Goal: Task Accomplishment & Management: Use online tool/utility

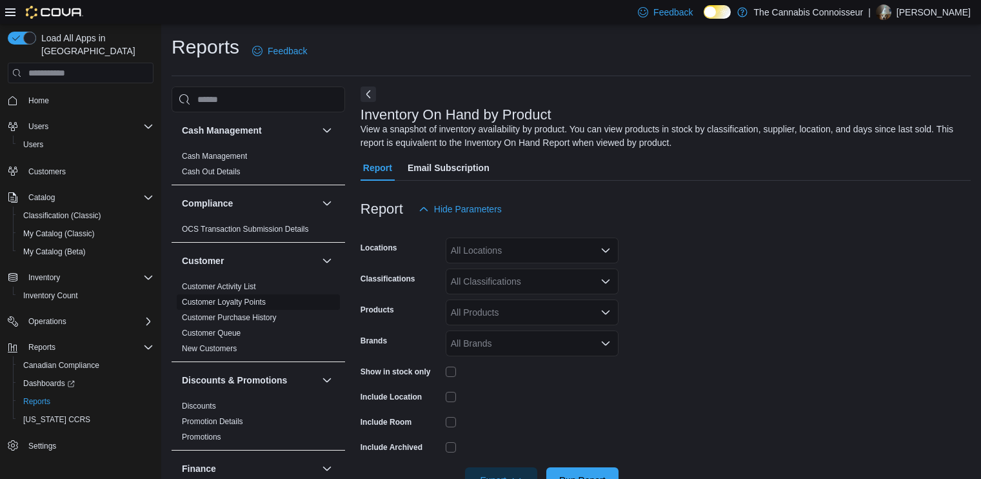
scroll to position [39, 0]
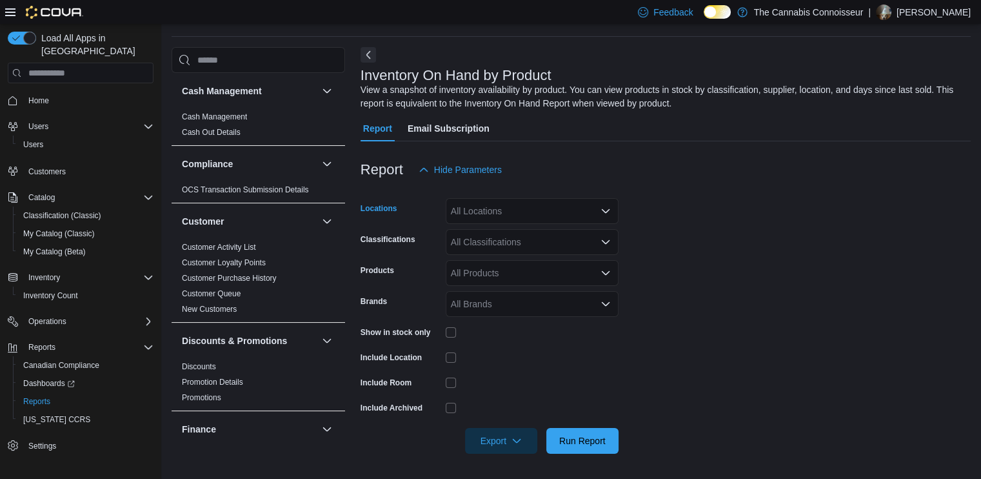
click at [561, 214] on div "All Locations" at bounding box center [532, 211] width 173 height 26
click at [520, 265] on div "99 King St." at bounding box center [532, 270] width 157 height 13
click at [763, 239] on form "Locations 99 King St. Combo box. Selected. 99 King St.. Press Backspace to dele…" at bounding box center [666, 318] width 610 height 271
click at [568, 241] on div "All Classifications" at bounding box center [532, 242] width 173 height 26
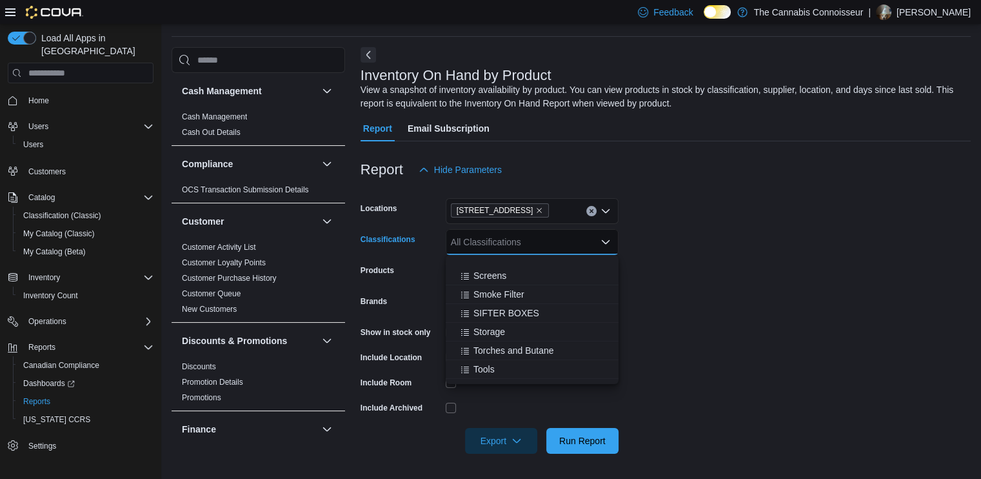
scroll to position [516, 0]
click at [694, 273] on form "Locations 99 King St. Classifications All Classifications Combo box. Selected. …" at bounding box center [666, 318] width 610 height 271
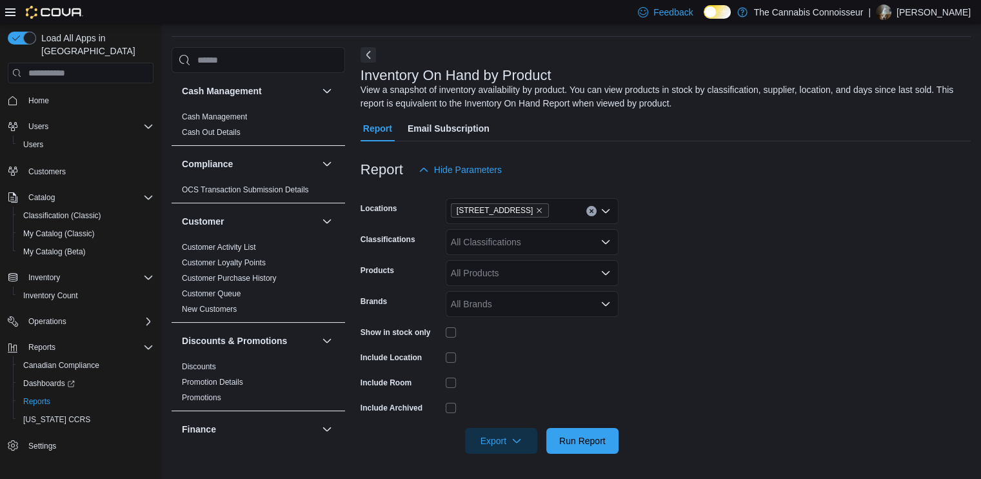
click at [528, 245] on div "All Classifications" at bounding box center [532, 242] width 173 height 26
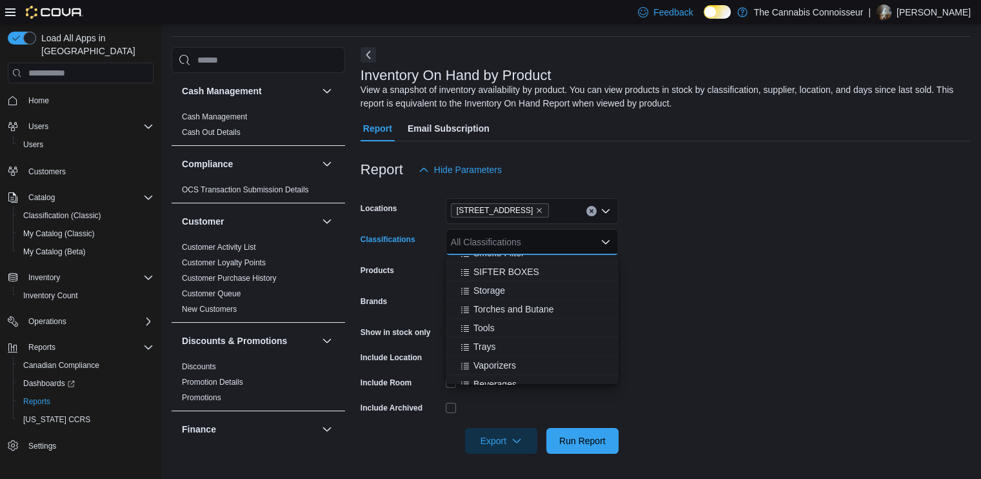
scroll to position [581, 0]
click at [512, 324] on span "Beverages" at bounding box center [495, 319] width 43 height 13
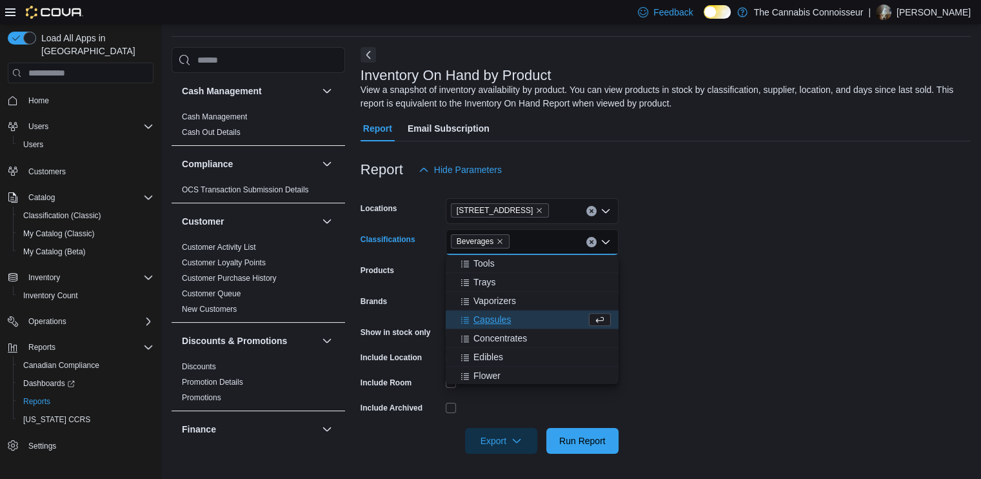
click at [512, 324] on div "Capsules" at bounding box center [520, 319] width 133 height 13
click at [512, 324] on span "Concentrates" at bounding box center [501, 319] width 54 height 13
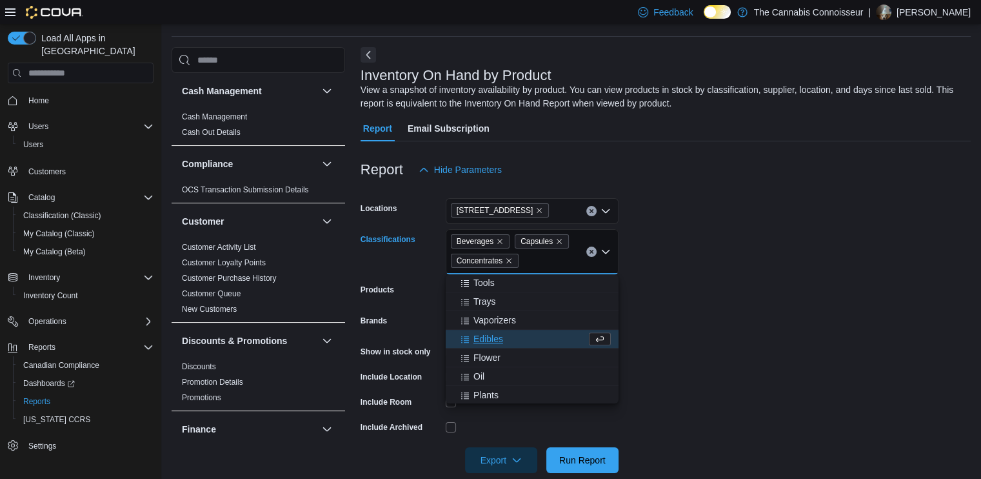
click at [488, 343] on span "Edibles" at bounding box center [489, 338] width 30 height 13
click at [488, 343] on span "Flower" at bounding box center [487, 338] width 27 height 13
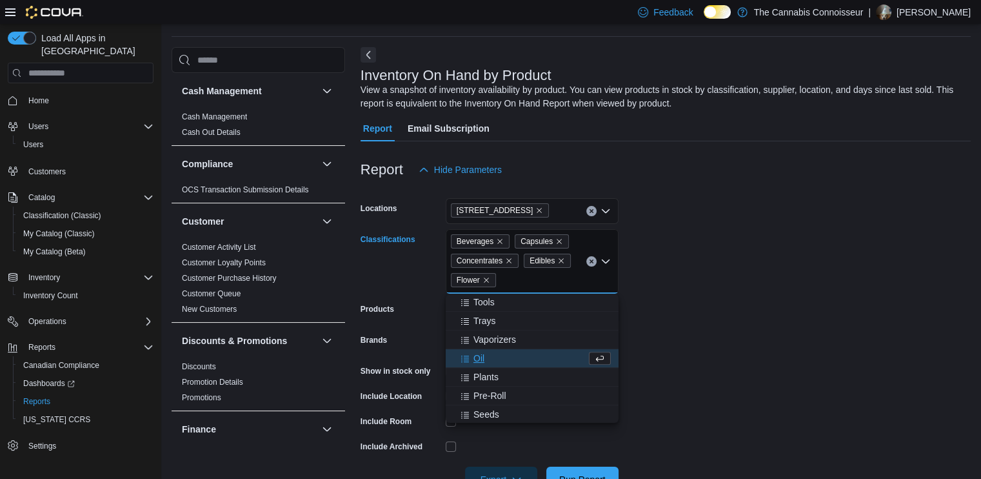
click at [480, 360] on span "Oil" at bounding box center [479, 358] width 11 height 13
click at [480, 360] on span "Plants" at bounding box center [486, 358] width 25 height 13
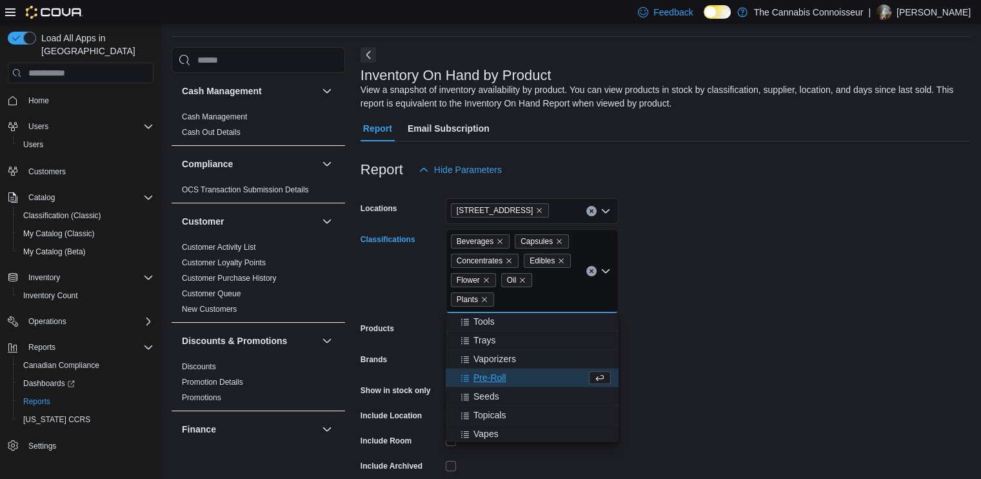
click at [482, 374] on span "Pre-Roll" at bounding box center [490, 377] width 33 height 13
click at [483, 379] on span "Seeds" at bounding box center [487, 377] width 26 height 13
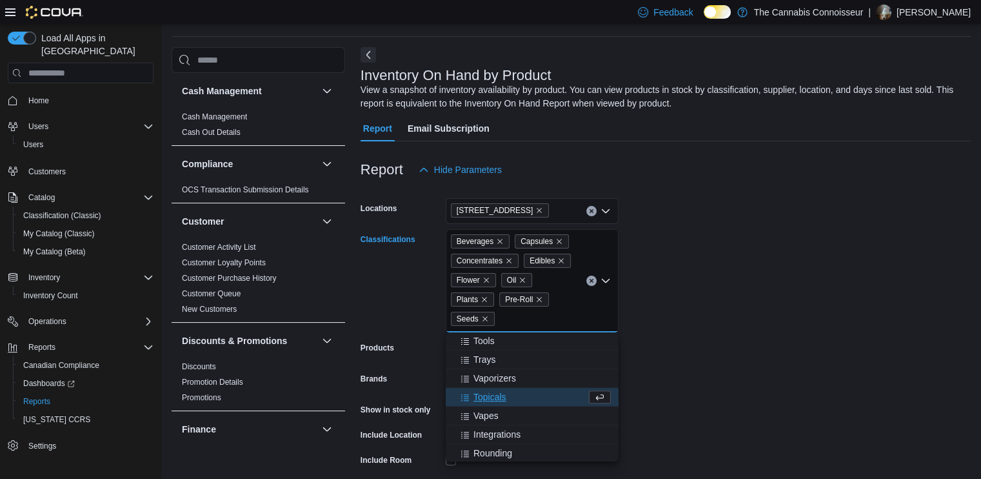
click at [491, 392] on span "Topicals" at bounding box center [490, 396] width 33 height 13
click at [487, 396] on span "Vapes" at bounding box center [486, 396] width 25 height 13
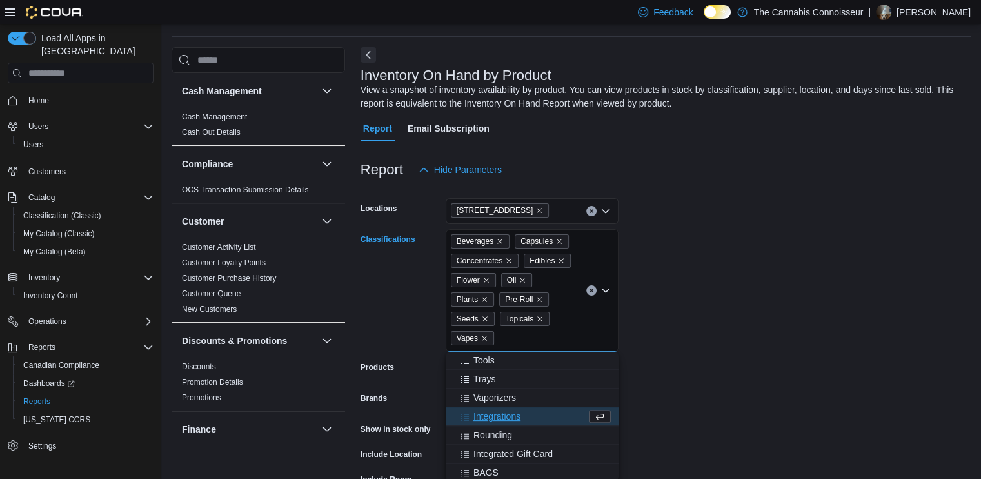
drag, startPoint x: 861, startPoint y: 385, endPoint x: 781, endPoint y: 369, distance: 81.5
click at [861, 385] on form "Locations [STREET_ADDRESS] Classifications Beverages Capsules Concentrates Edib…" at bounding box center [666, 367] width 610 height 368
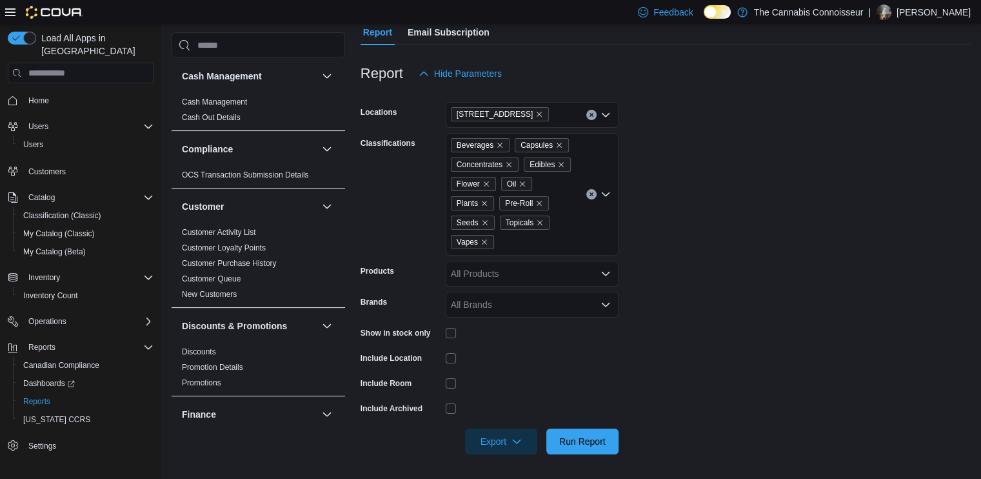
scroll to position [137, 0]
click at [609, 436] on span "Run Report" at bounding box center [582, 439] width 57 height 26
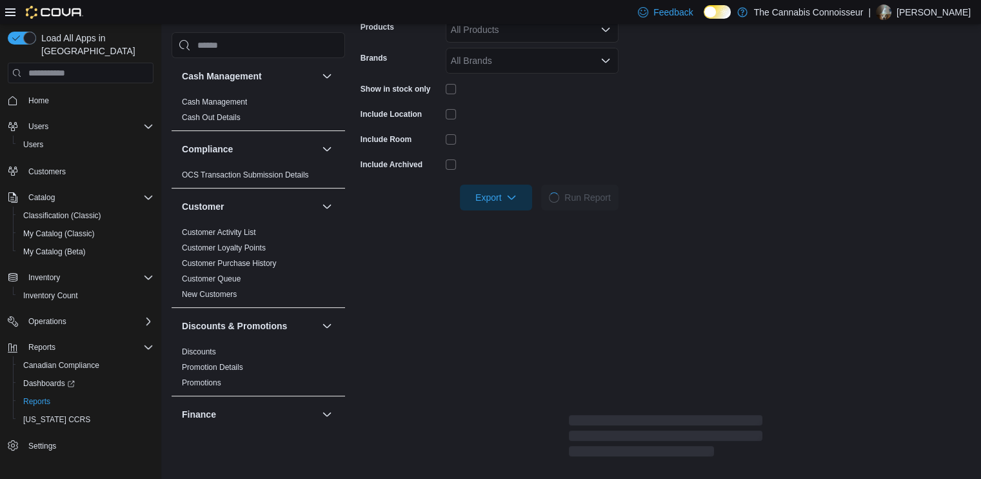
scroll to position [266, 0]
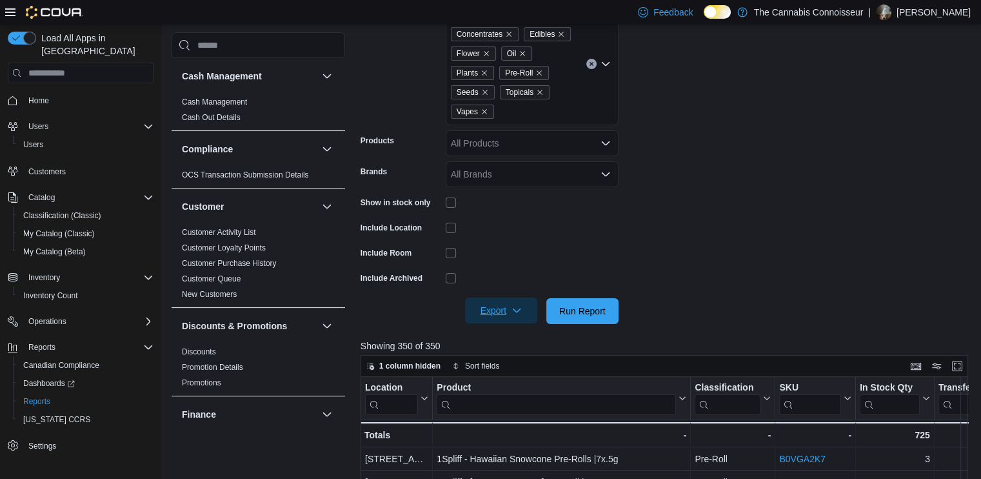
click at [518, 312] on icon "button" at bounding box center [517, 310] width 10 height 10
click at [519, 334] on span "Export to Excel" at bounding box center [503, 337] width 58 height 10
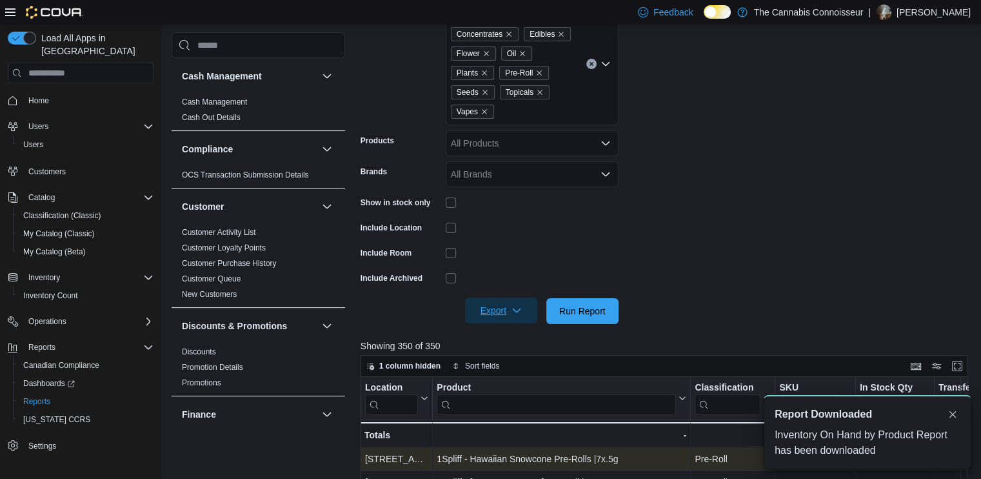
scroll to position [0, 0]
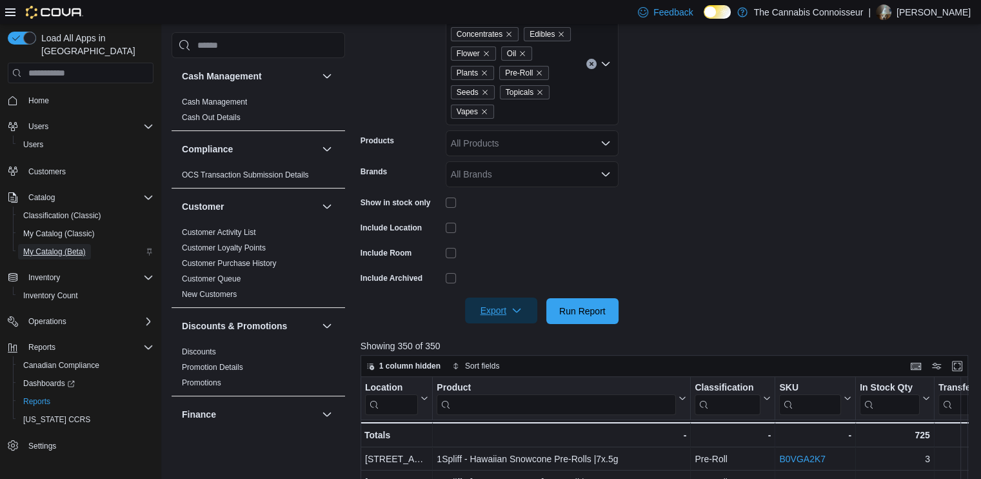
click at [52, 245] on span "My Catalog (Beta)" at bounding box center [54, 251] width 63 height 15
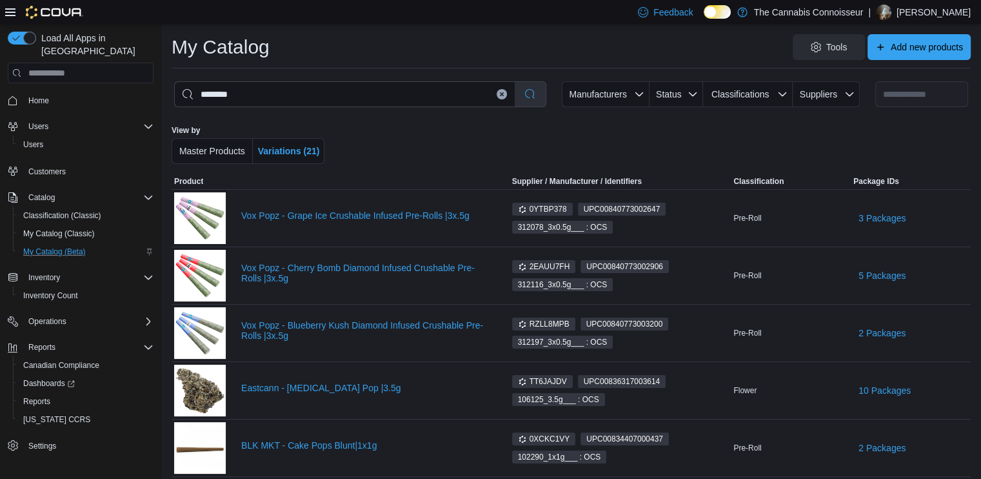
click at [507, 97] on button "Clear input" at bounding box center [502, 94] width 10 height 10
select select "**********"
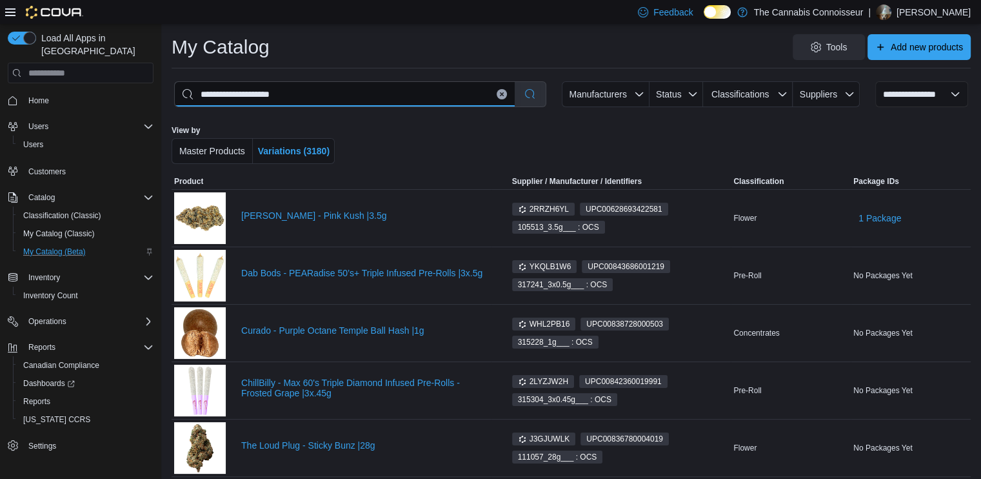
type input "**********"
select select "*********"
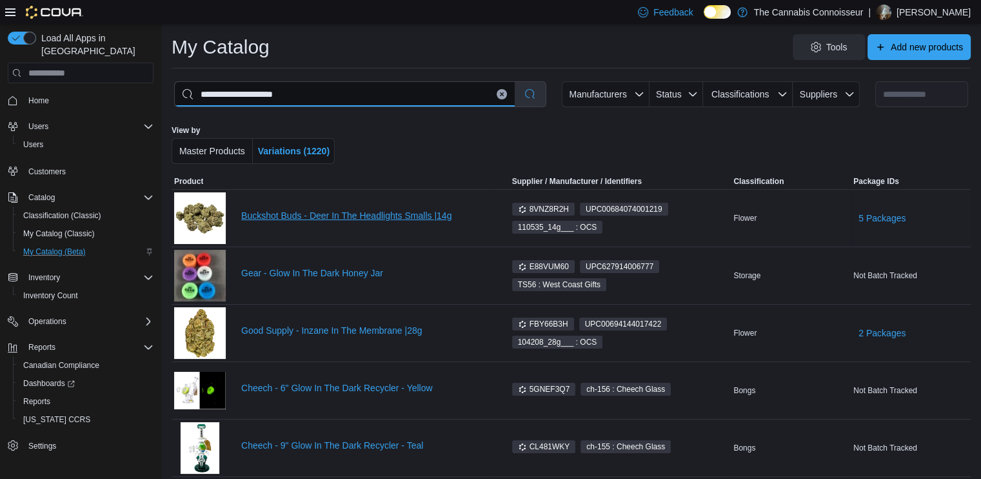
type input "**********"
click at [334, 217] on link "Buckshot Buds - Deer In The Headlights Smalls |14g" at bounding box center [365, 215] width 248 height 10
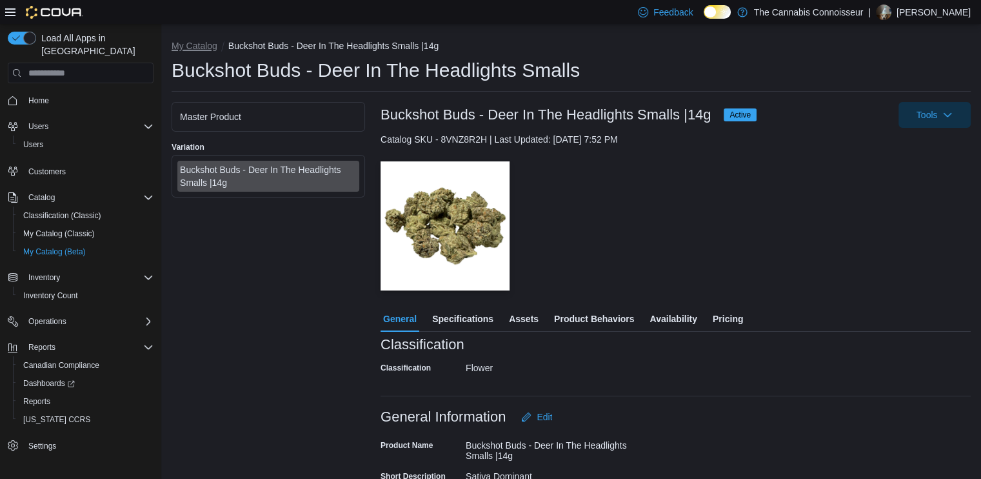
click at [198, 49] on button "My Catalog" at bounding box center [195, 46] width 46 height 10
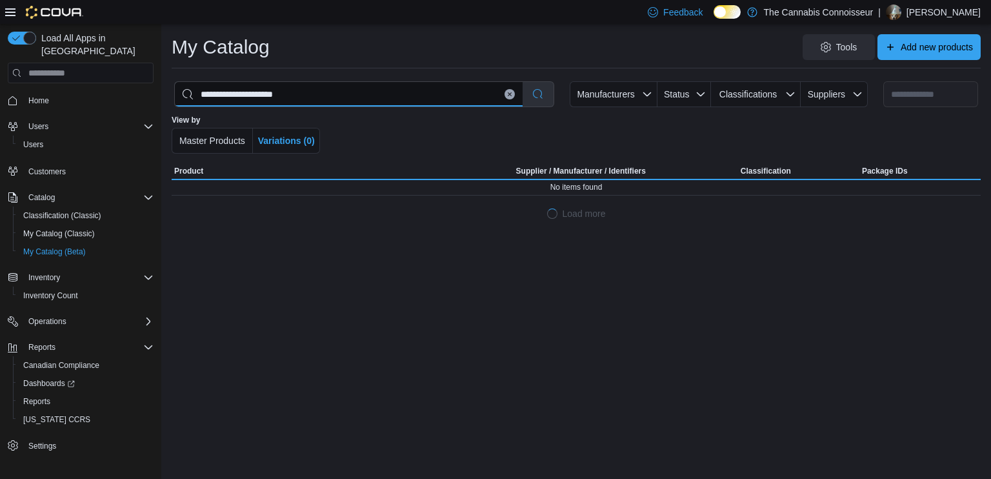
click at [317, 93] on input "**********" at bounding box center [349, 94] width 348 height 25
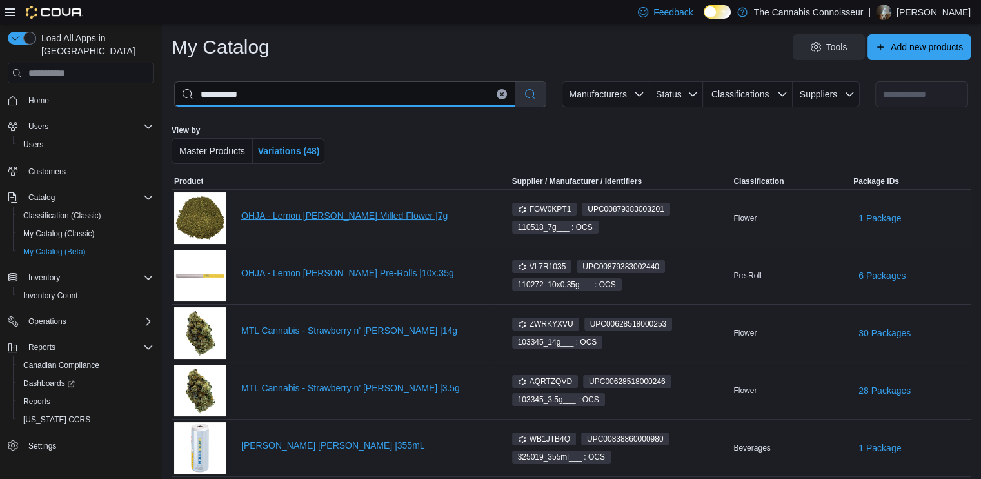
type input "**********"
click at [312, 215] on link "OHJA - Lemon [PERSON_NAME] Milled Flower |7g" at bounding box center [365, 215] width 248 height 10
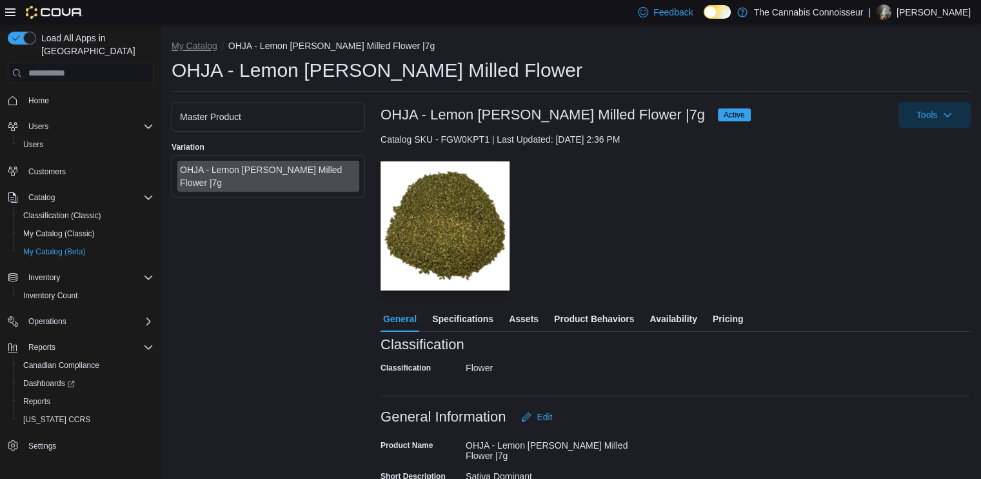
click at [208, 45] on button "My Catalog" at bounding box center [195, 46] width 46 height 10
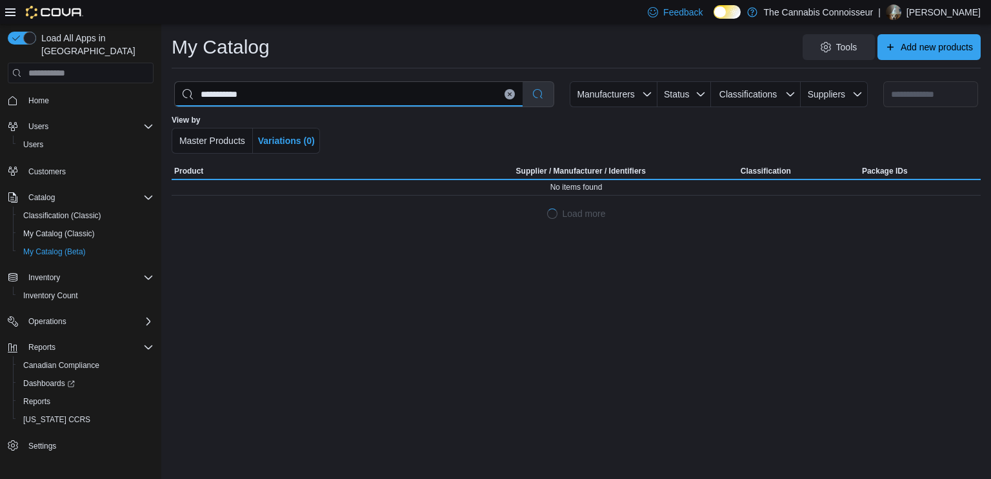
click at [466, 95] on input "**********" at bounding box center [349, 94] width 348 height 25
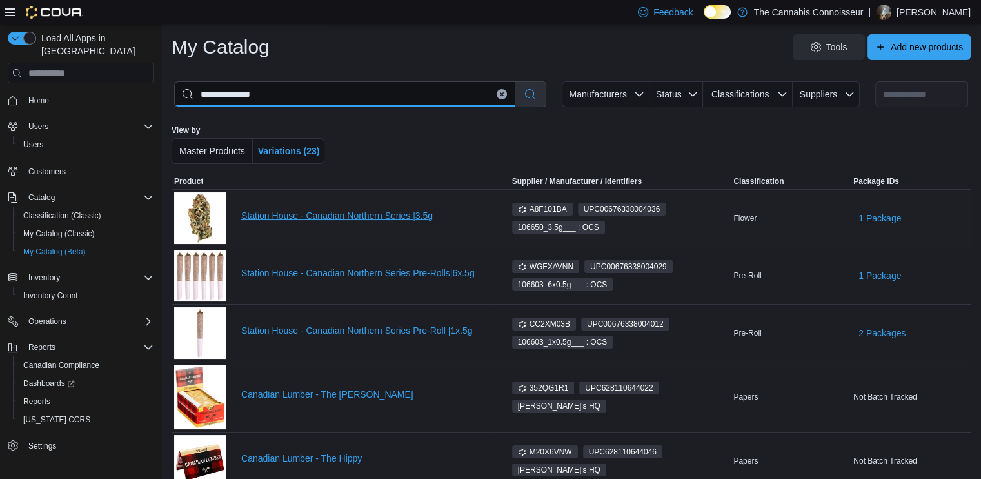
type input "**********"
click at [273, 215] on link "Station House - Canadian Northern Series |3.5g" at bounding box center [365, 215] width 248 height 10
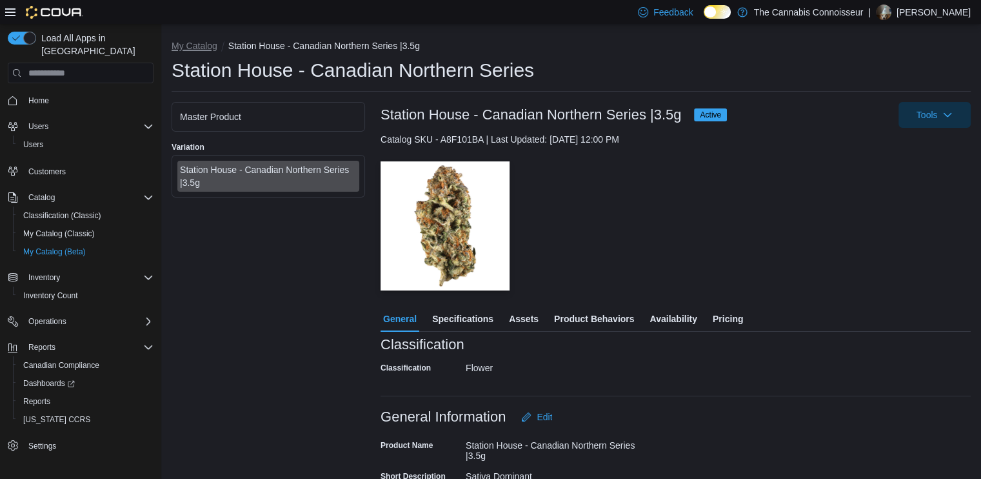
click at [199, 42] on button "My Catalog" at bounding box center [195, 46] width 46 height 10
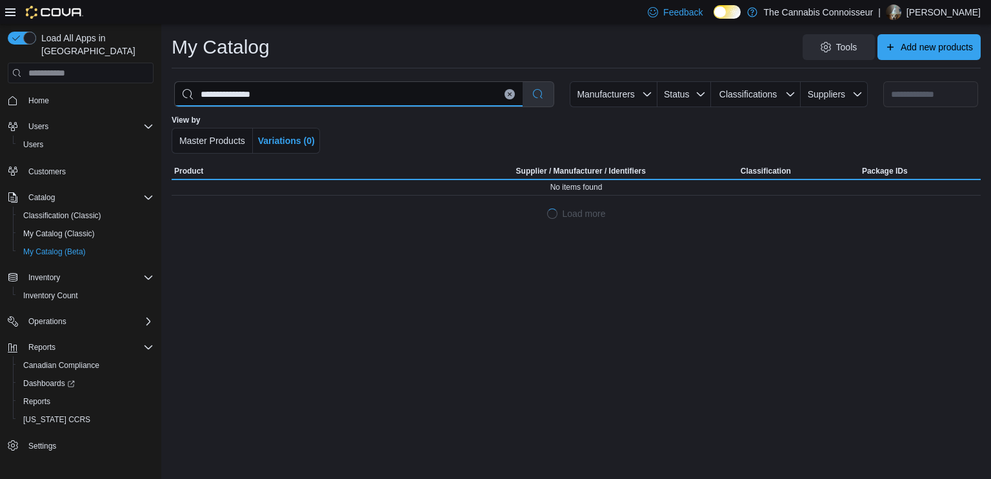
click at [407, 101] on input "**********" at bounding box center [349, 94] width 348 height 25
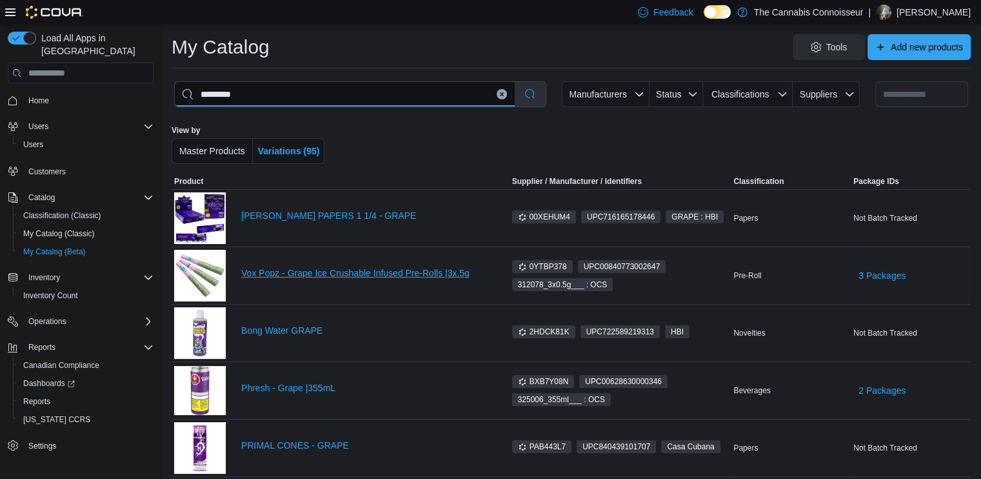
type input "*********"
click at [313, 274] on link "Vox Popz - Grape Ice Crushable Infused Pre-Rolls |3x.5g" at bounding box center [365, 273] width 248 height 10
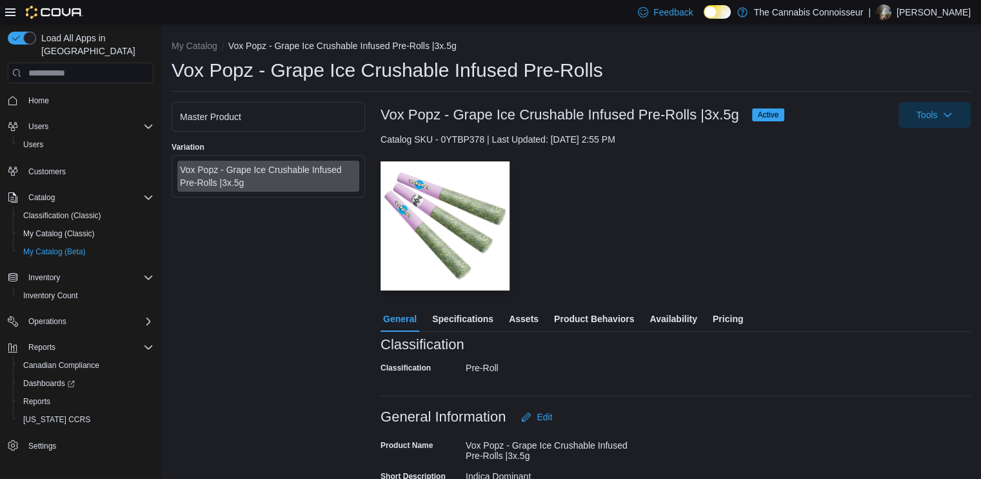
click at [201, 39] on li "My Catalog" at bounding box center [200, 45] width 57 height 13
click at [202, 45] on button "My Catalog" at bounding box center [195, 46] width 46 height 10
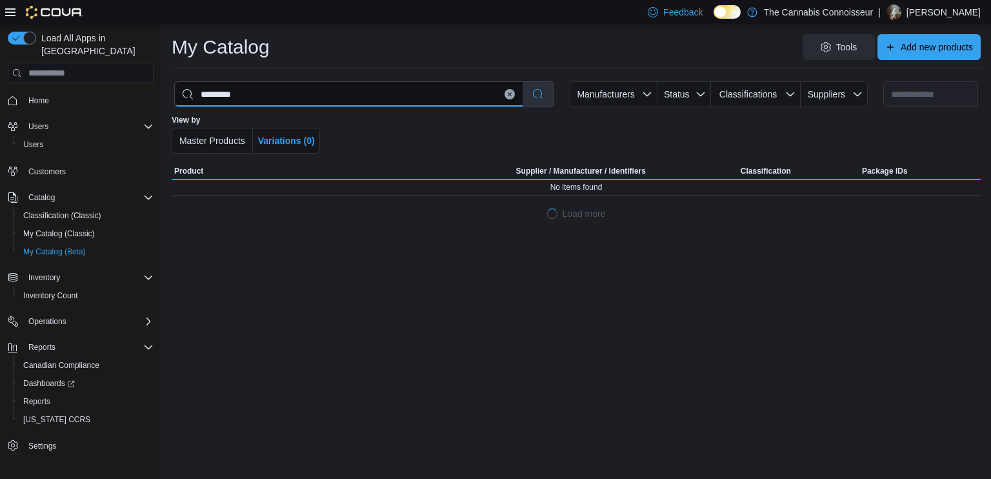
click at [446, 100] on input "*********" at bounding box center [349, 94] width 348 height 25
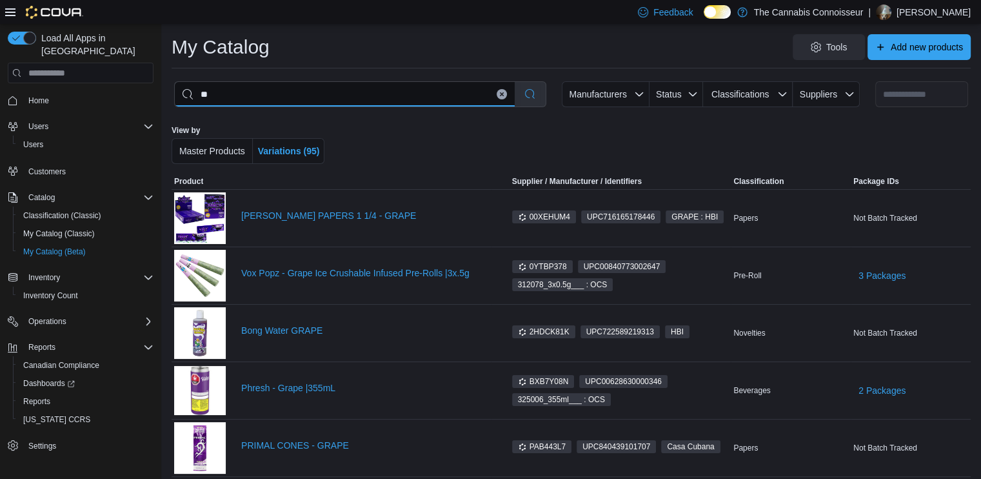
type input "*"
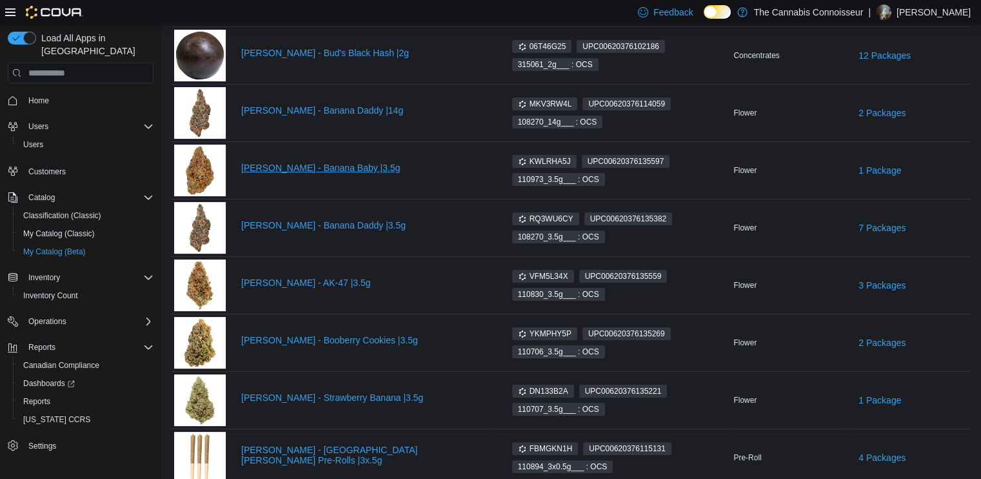
scroll to position [194, 0]
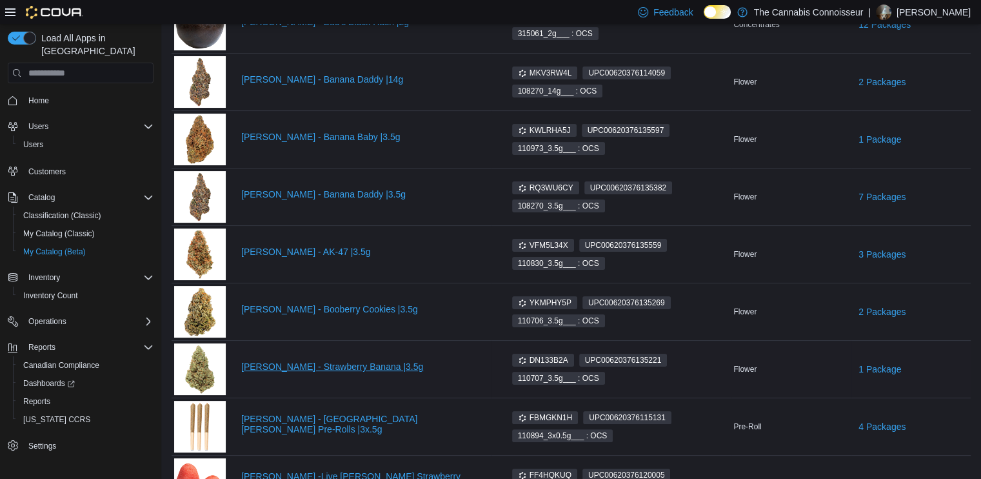
type input "**********"
click at [349, 366] on link "[PERSON_NAME] - Strawberry Banana |3.5g" at bounding box center [365, 366] width 248 height 10
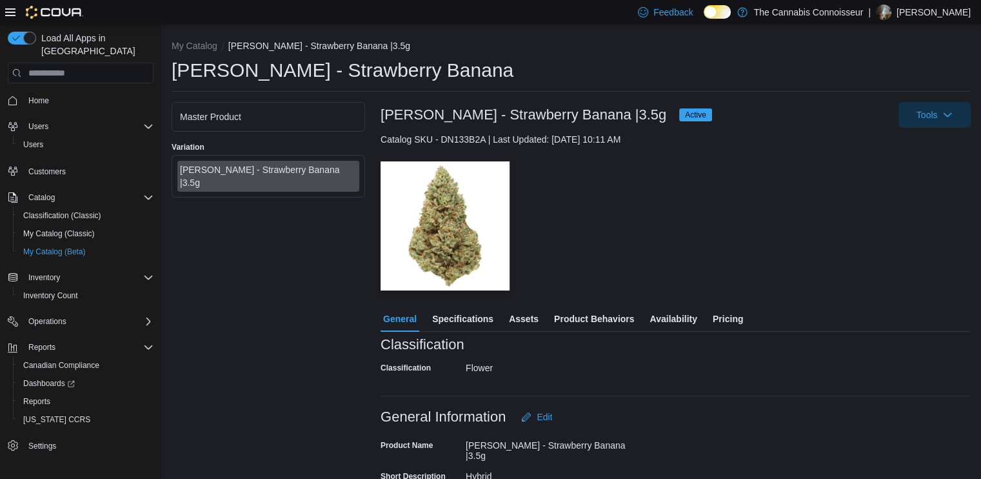
click at [675, 314] on span "Availability" at bounding box center [673, 319] width 47 height 26
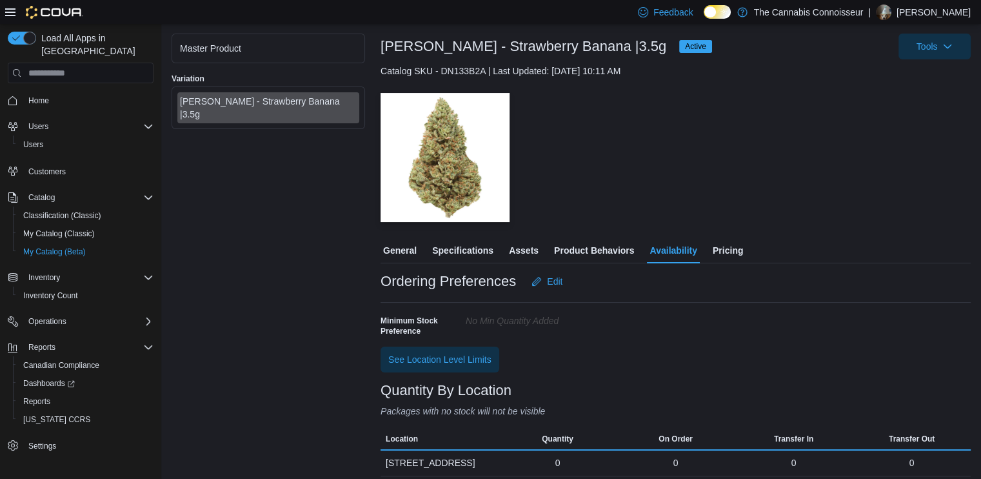
scroll to position [102, 0]
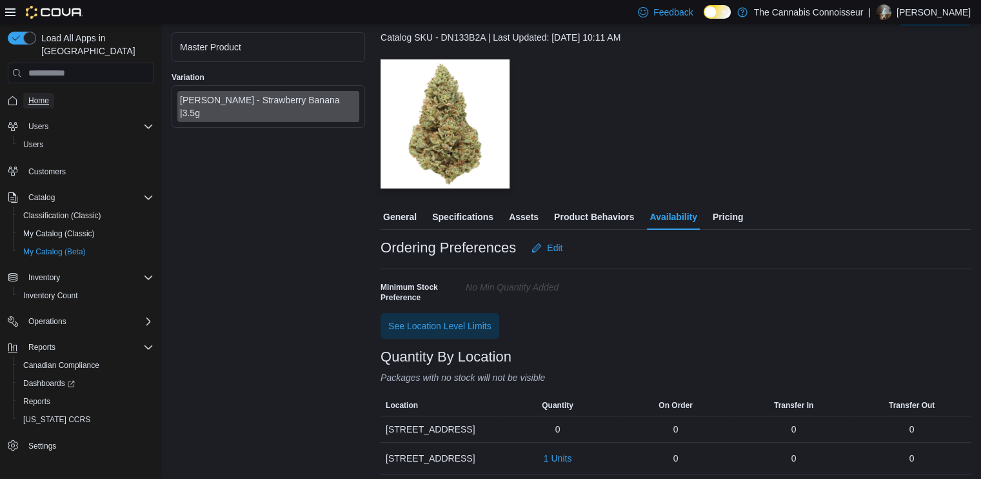
click at [41, 95] on span "Home" at bounding box center [38, 100] width 21 height 10
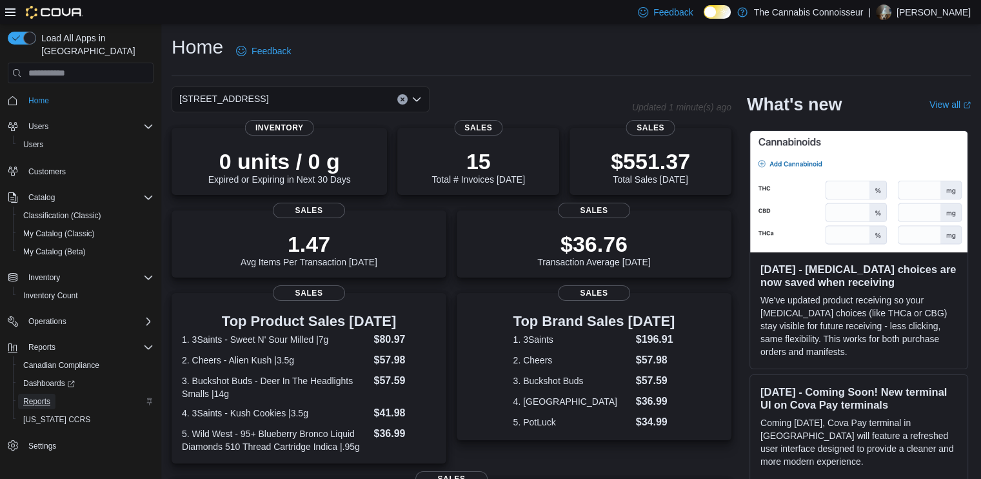
click at [46, 396] on span "Reports" at bounding box center [36, 401] width 27 height 10
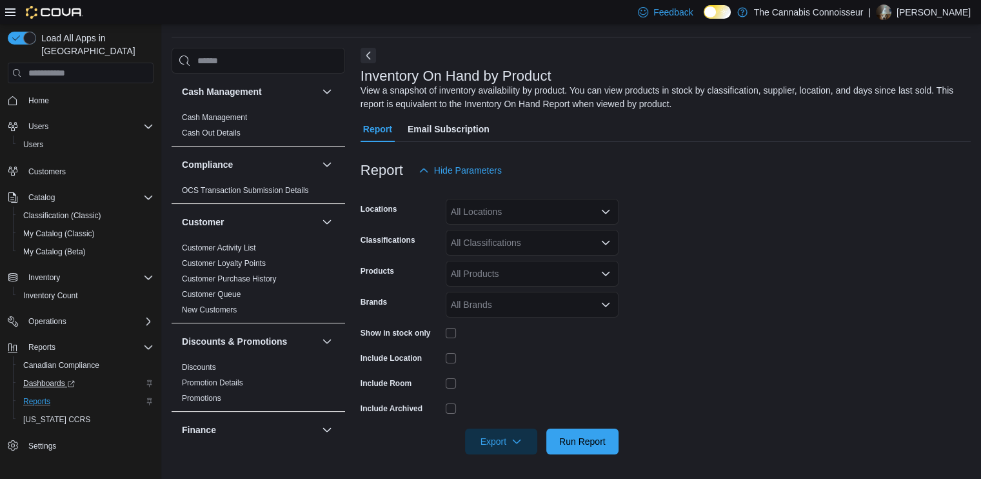
scroll to position [39, 0]
click at [539, 208] on div "All Locations" at bounding box center [532, 211] width 173 height 26
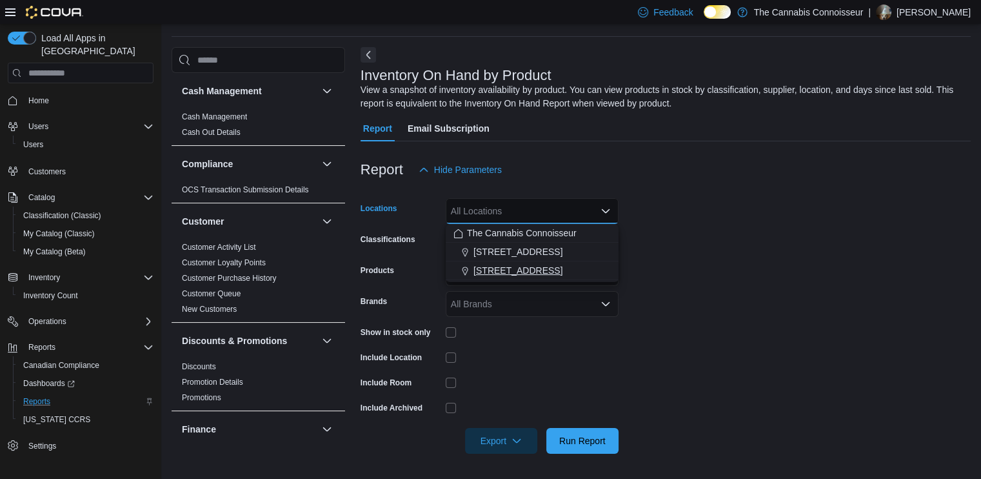
click at [503, 265] on span "[STREET_ADDRESS]" at bounding box center [518, 270] width 89 height 13
drag, startPoint x: 761, startPoint y: 261, endPoint x: 622, endPoint y: 250, distance: 139.8
click at [761, 261] on form "Locations [STREET_ADDRESS] Selected. [STREET_ADDRESS].. Press Backspace to dele…" at bounding box center [666, 318] width 610 height 271
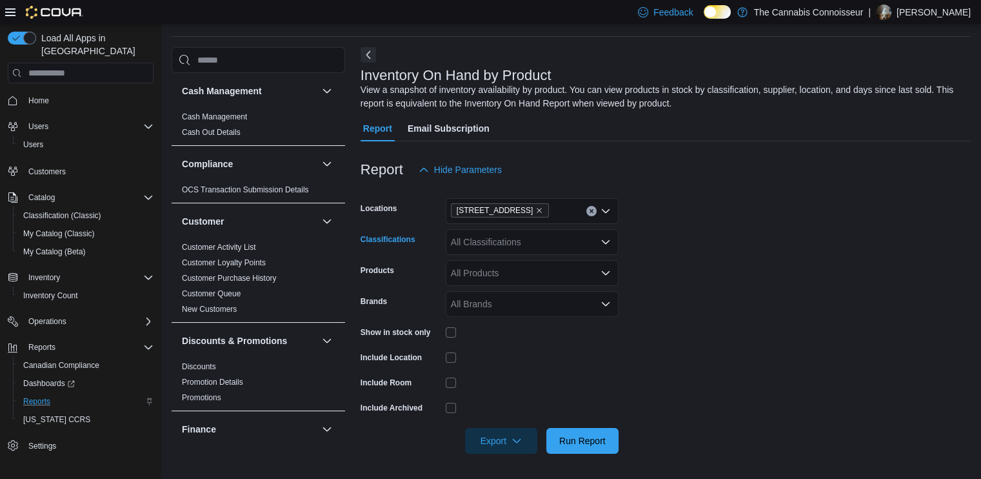
click at [574, 245] on div "All Classifications" at bounding box center [532, 242] width 173 height 26
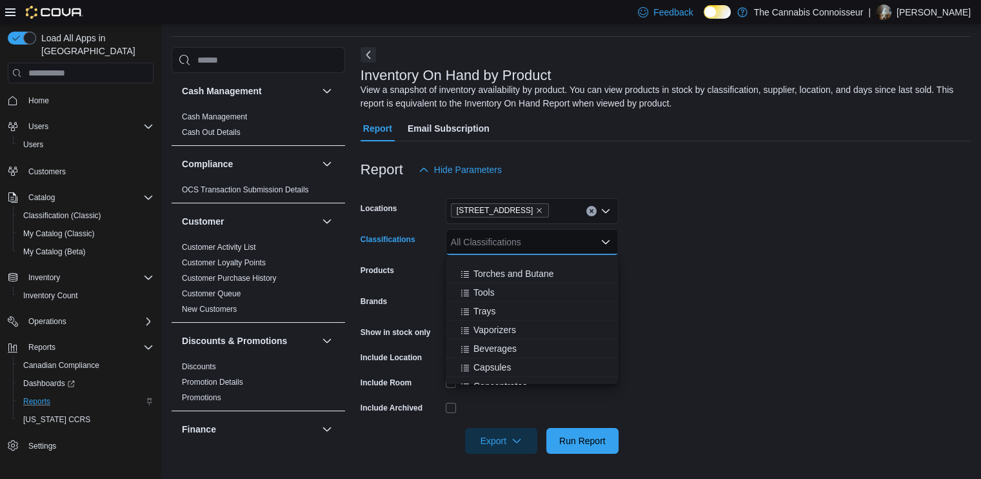
scroll to position [581, 0]
click at [503, 321] on span "Beverages" at bounding box center [495, 319] width 43 height 13
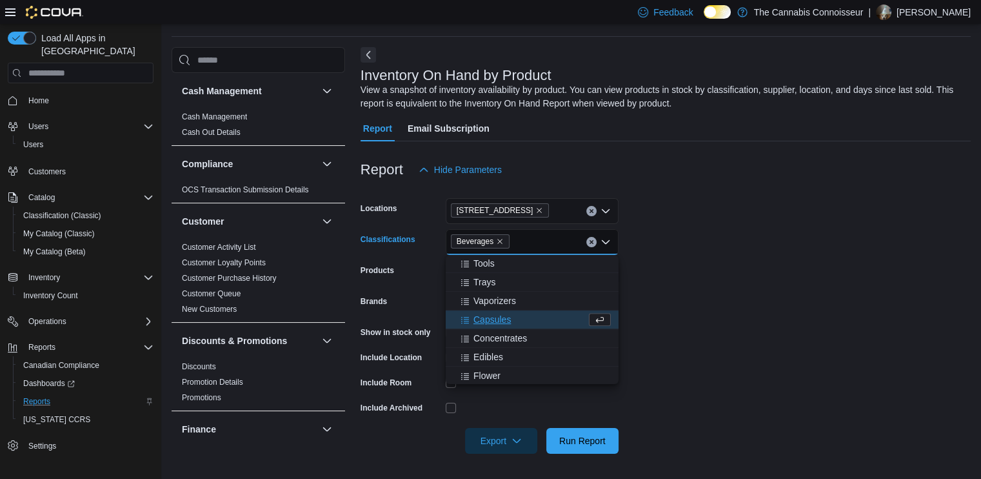
click at [503, 321] on span "Capsules" at bounding box center [492, 319] width 37 height 13
click at [501, 324] on span "Concentrates" at bounding box center [501, 319] width 54 height 13
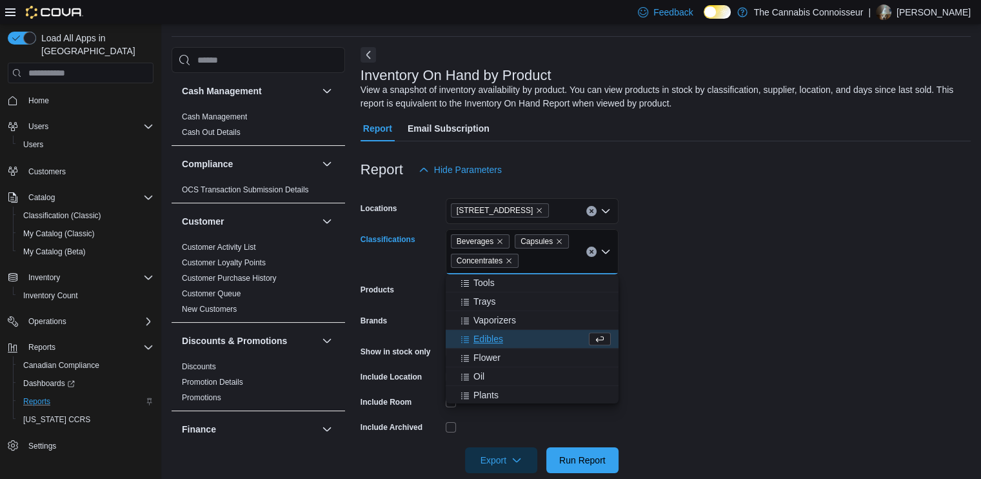
click at [493, 339] on span "Edibles" at bounding box center [489, 338] width 30 height 13
click at [492, 339] on span "Flower" at bounding box center [487, 338] width 27 height 13
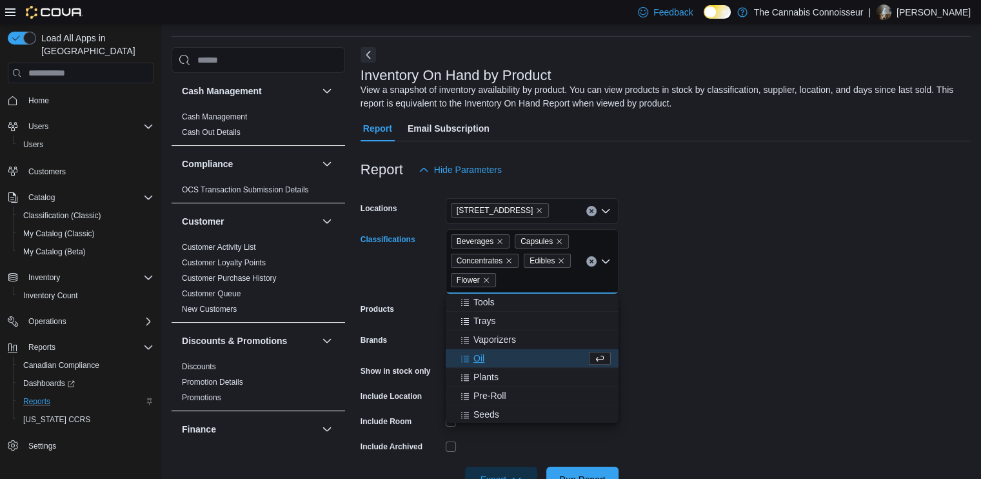
click at [483, 355] on span "Oil" at bounding box center [479, 358] width 11 height 13
click at [484, 361] on span "Plants" at bounding box center [486, 358] width 25 height 13
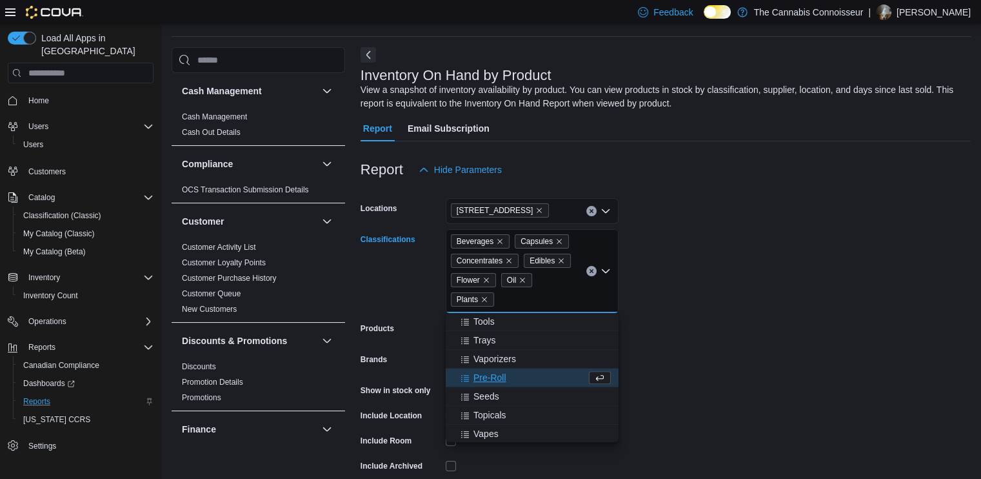
click at [484, 371] on span "Pre-Roll" at bounding box center [490, 377] width 33 height 13
click at [483, 385] on button "Seeds" at bounding box center [532, 377] width 173 height 19
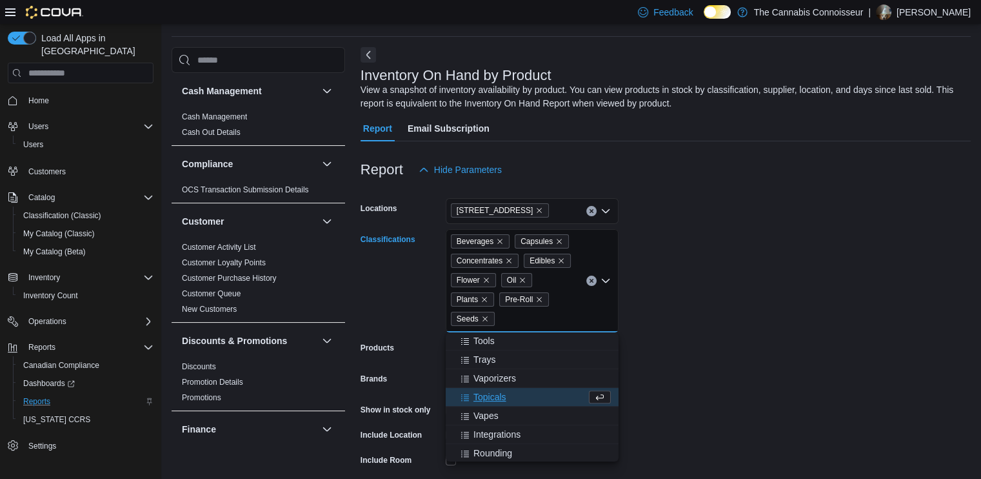
click at [485, 396] on span "Topicals" at bounding box center [490, 396] width 33 height 13
click at [485, 404] on button "Vapes" at bounding box center [532, 397] width 173 height 19
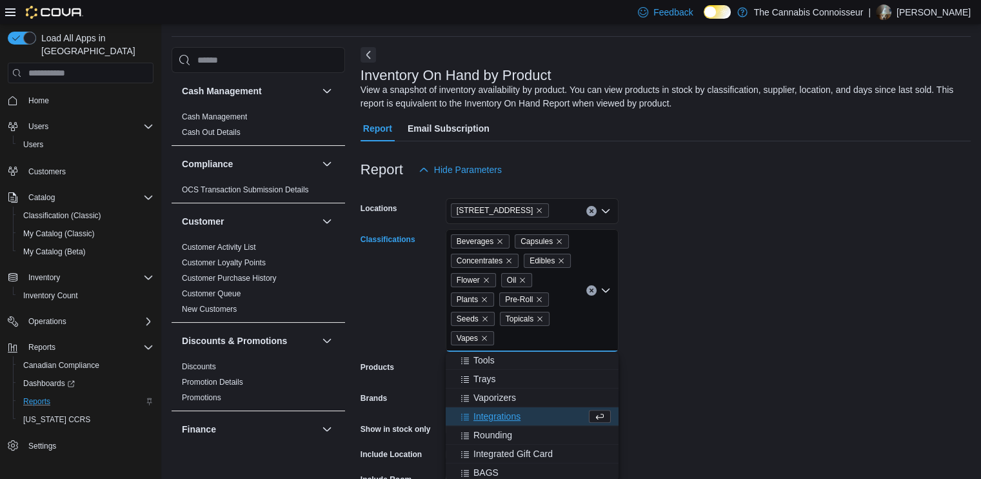
click at [822, 392] on form "Locations [STREET_ADDRESS] Classifications Beverages Capsules Concentrates Edib…" at bounding box center [666, 367] width 610 height 368
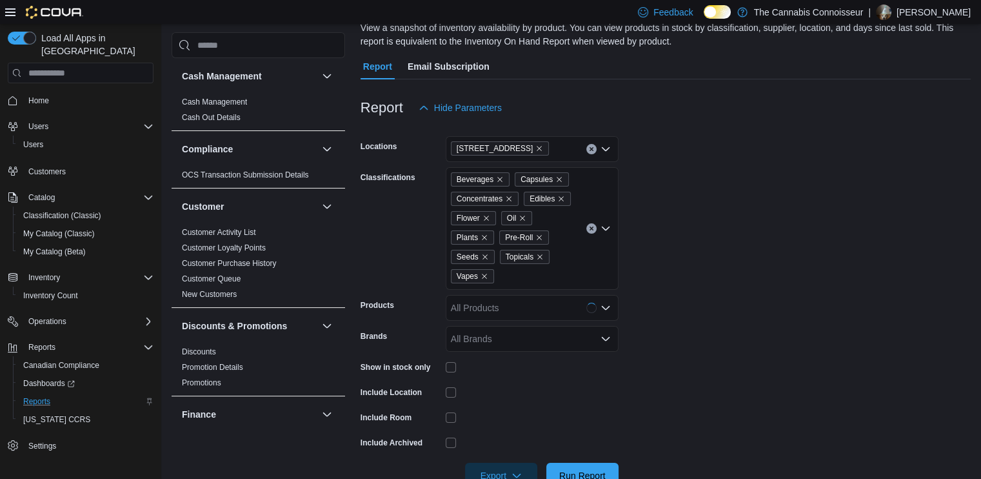
scroll to position [137, 0]
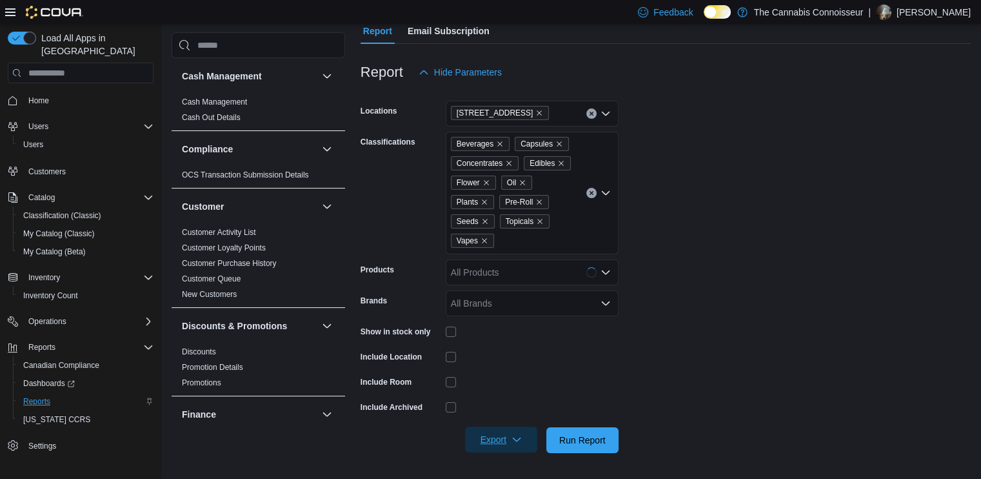
click at [501, 440] on span "Export" at bounding box center [501, 439] width 57 height 26
drag, startPoint x: 588, startPoint y: 443, endPoint x: 698, endPoint y: 386, distance: 123.5
click at [589, 443] on span "Run Report" at bounding box center [582, 440] width 46 height 13
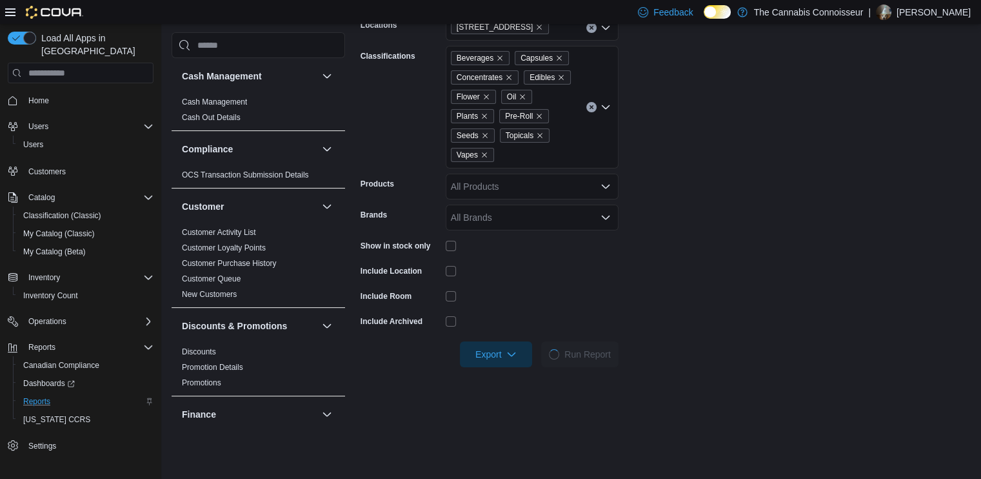
scroll to position [459, 0]
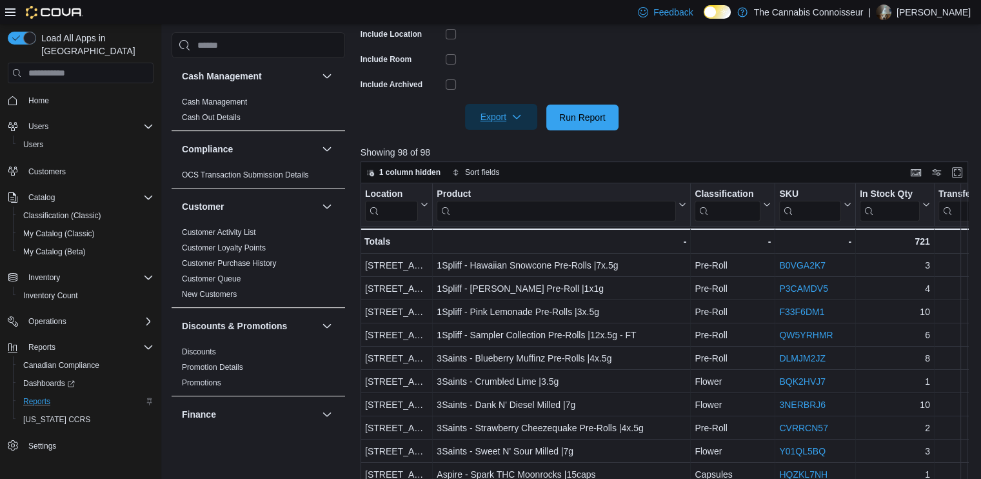
click at [508, 119] on span "Export" at bounding box center [501, 117] width 57 height 26
click at [500, 143] on span "Export to Excel" at bounding box center [503, 143] width 58 height 10
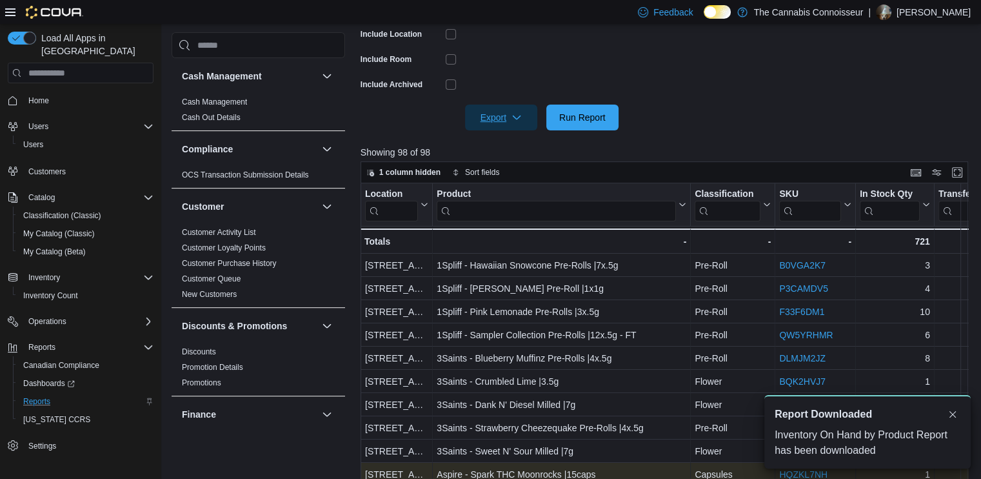
scroll to position [0, 0]
